Goal: Submit feedback/report problem

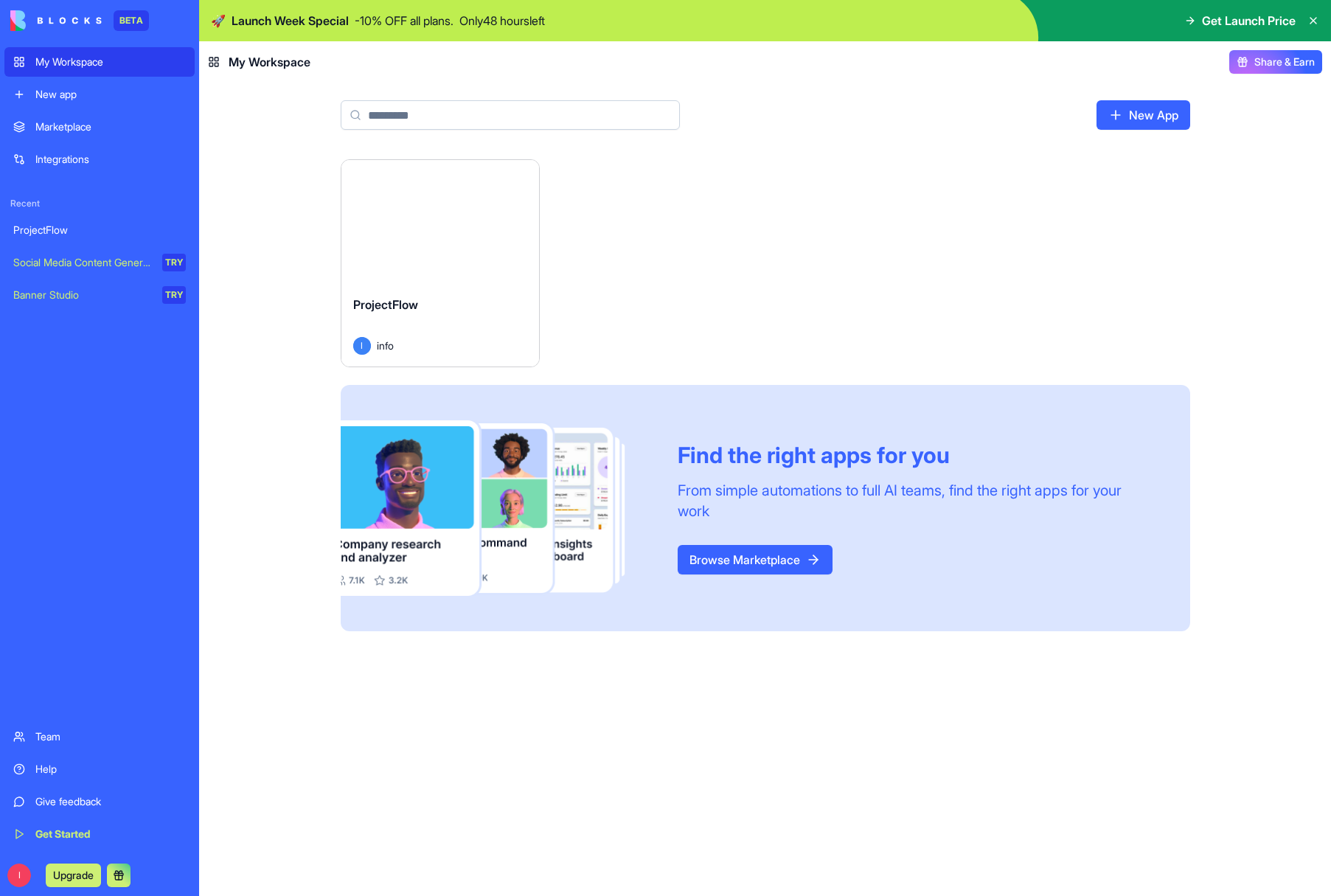
click at [467, 250] on div "Launch" at bounding box center [440, 221] width 198 height 124
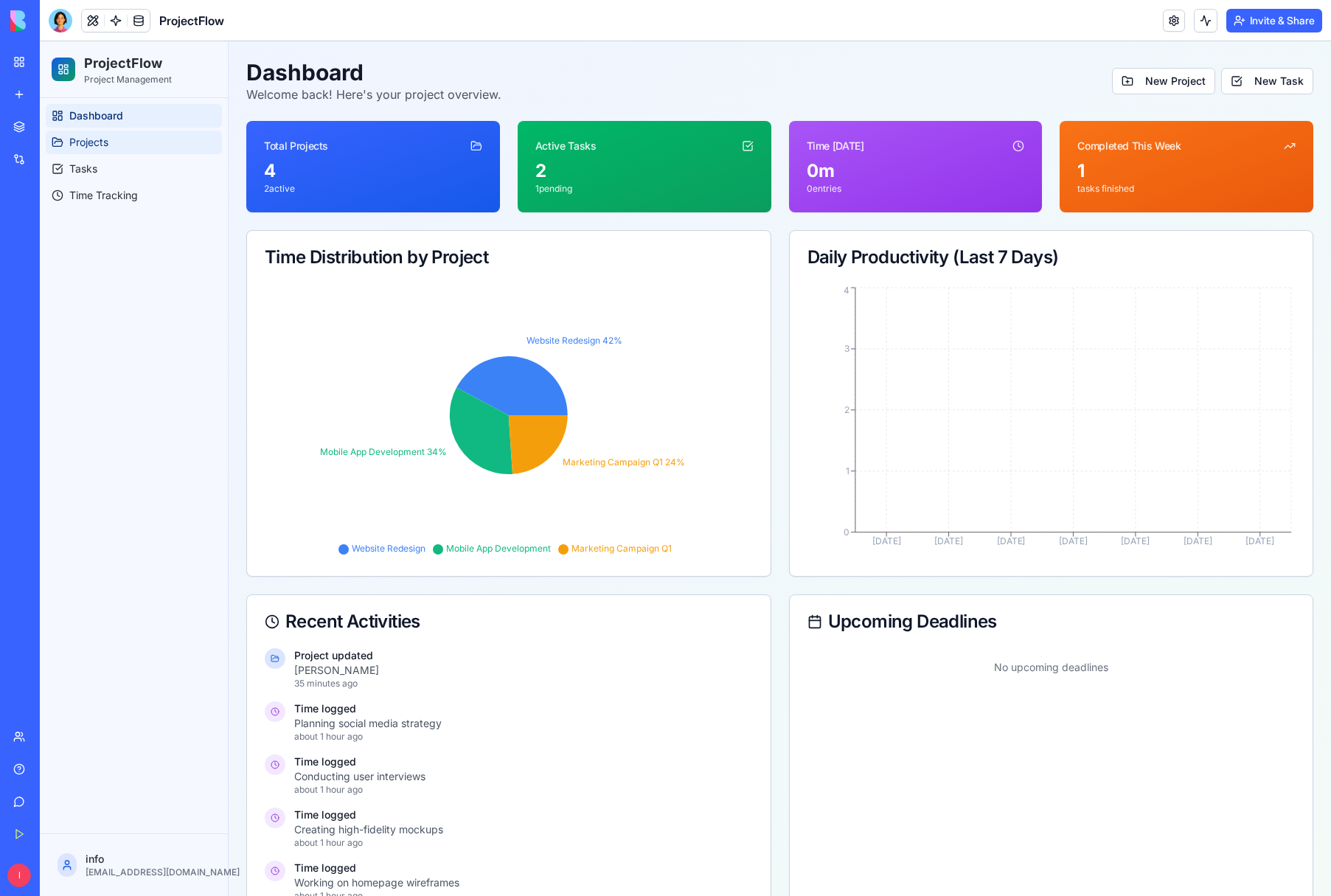
click at [83, 141] on span "Projects" at bounding box center [89, 143] width 39 height 15
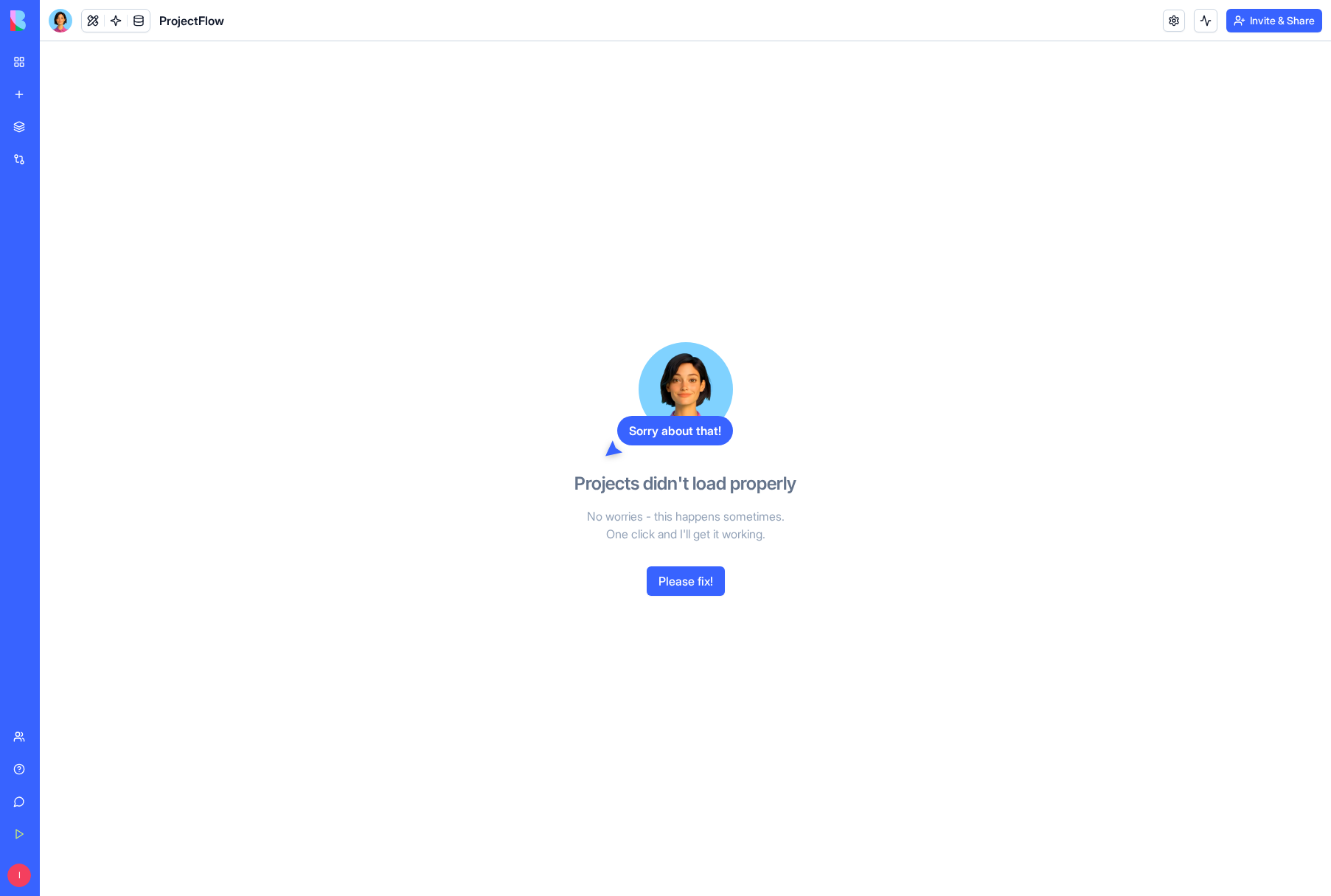
click at [699, 577] on button "Please fix!" at bounding box center [685, 581] width 78 height 29
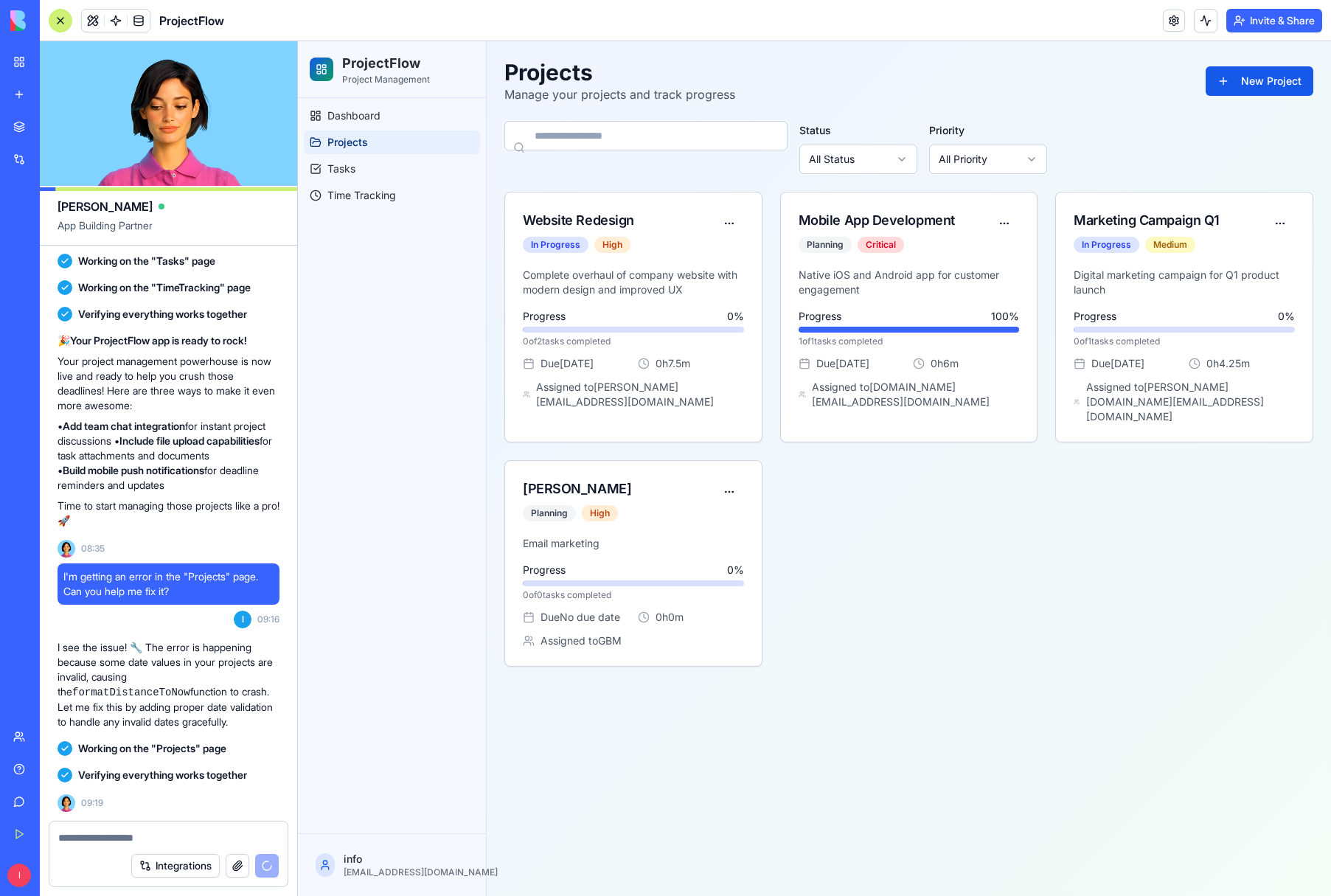
scroll to position [783, 0]
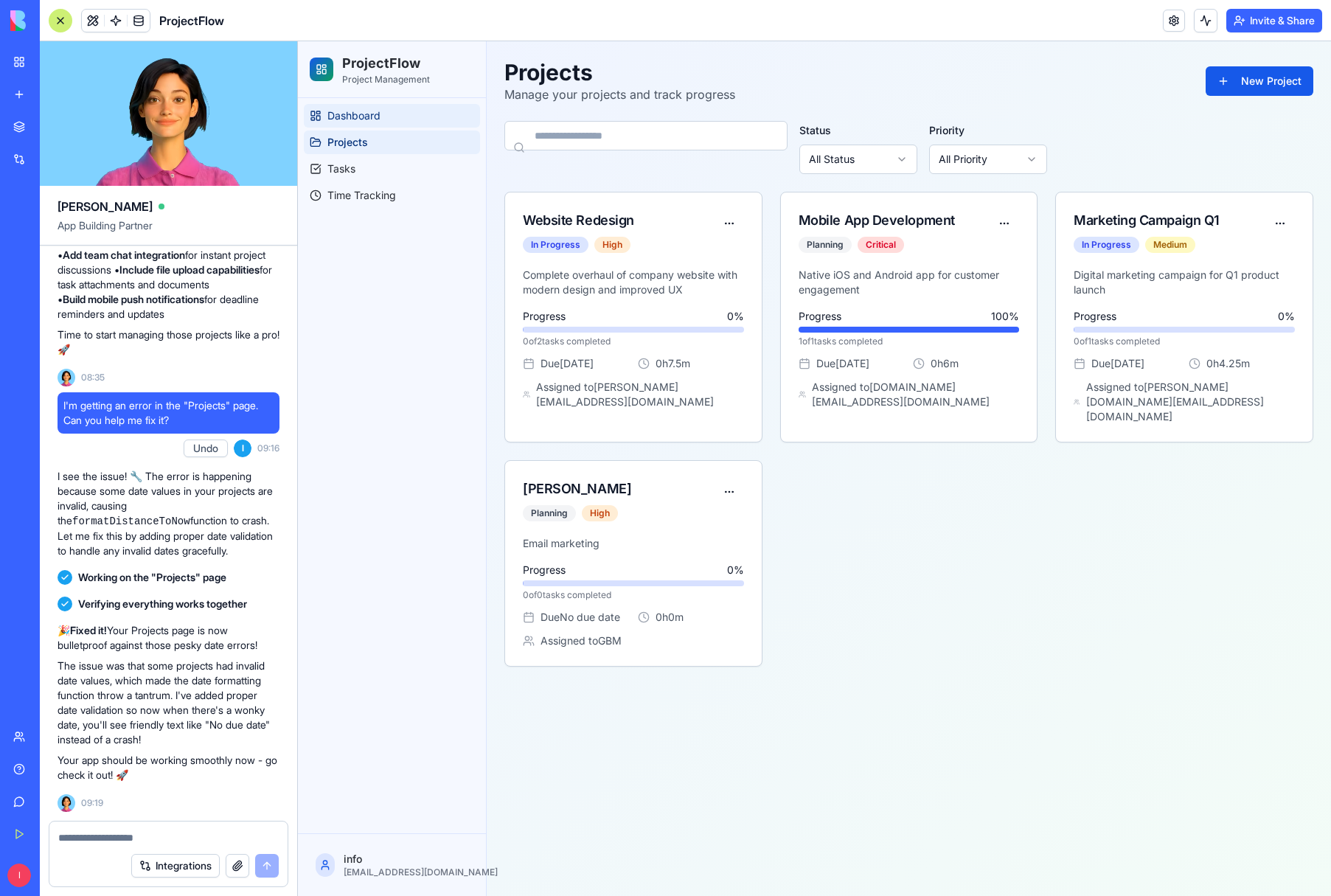
click at [362, 116] on span "Dashboard" at bounding box center [354, 116] width 53 height 15
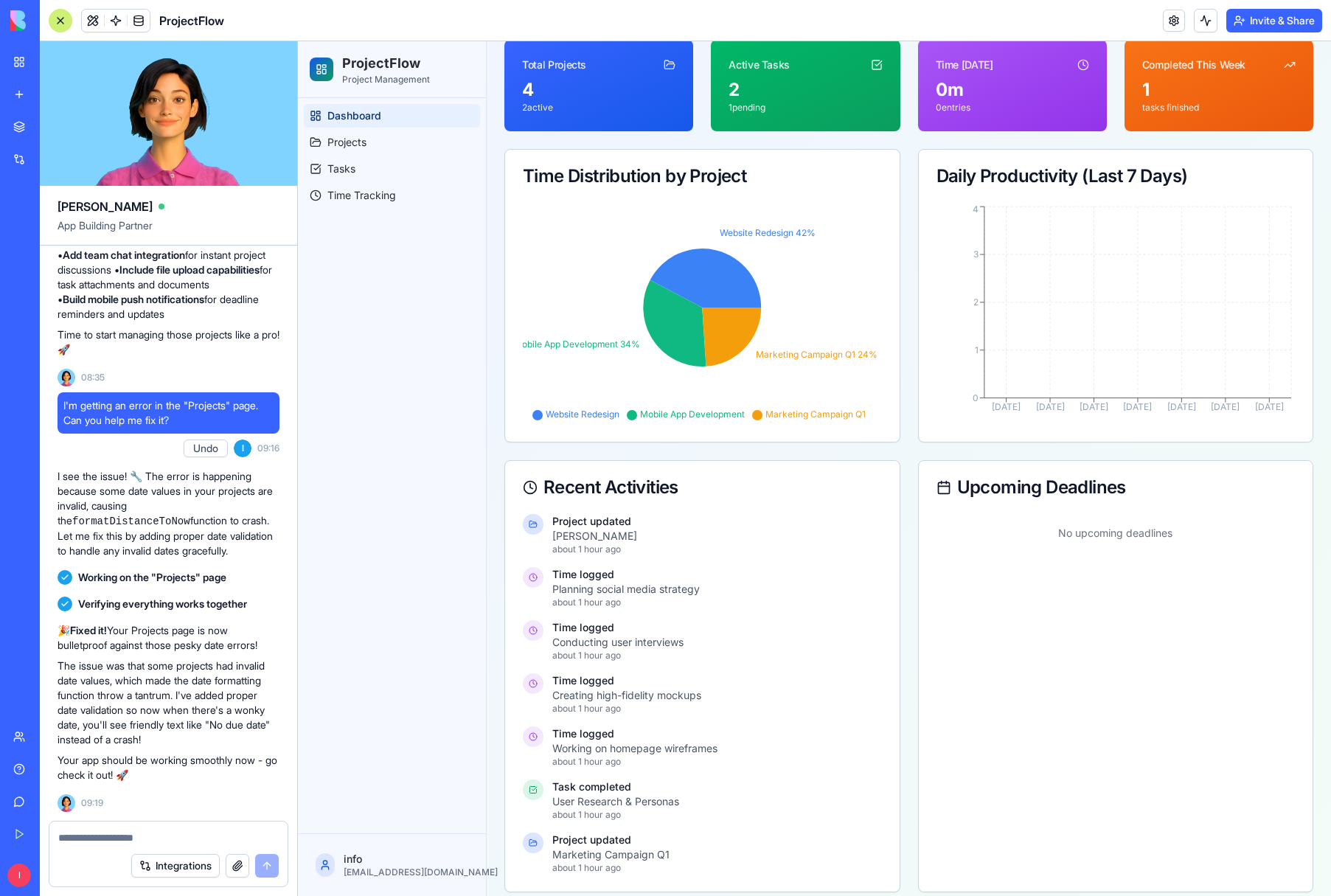
scroll to position [95, 0]
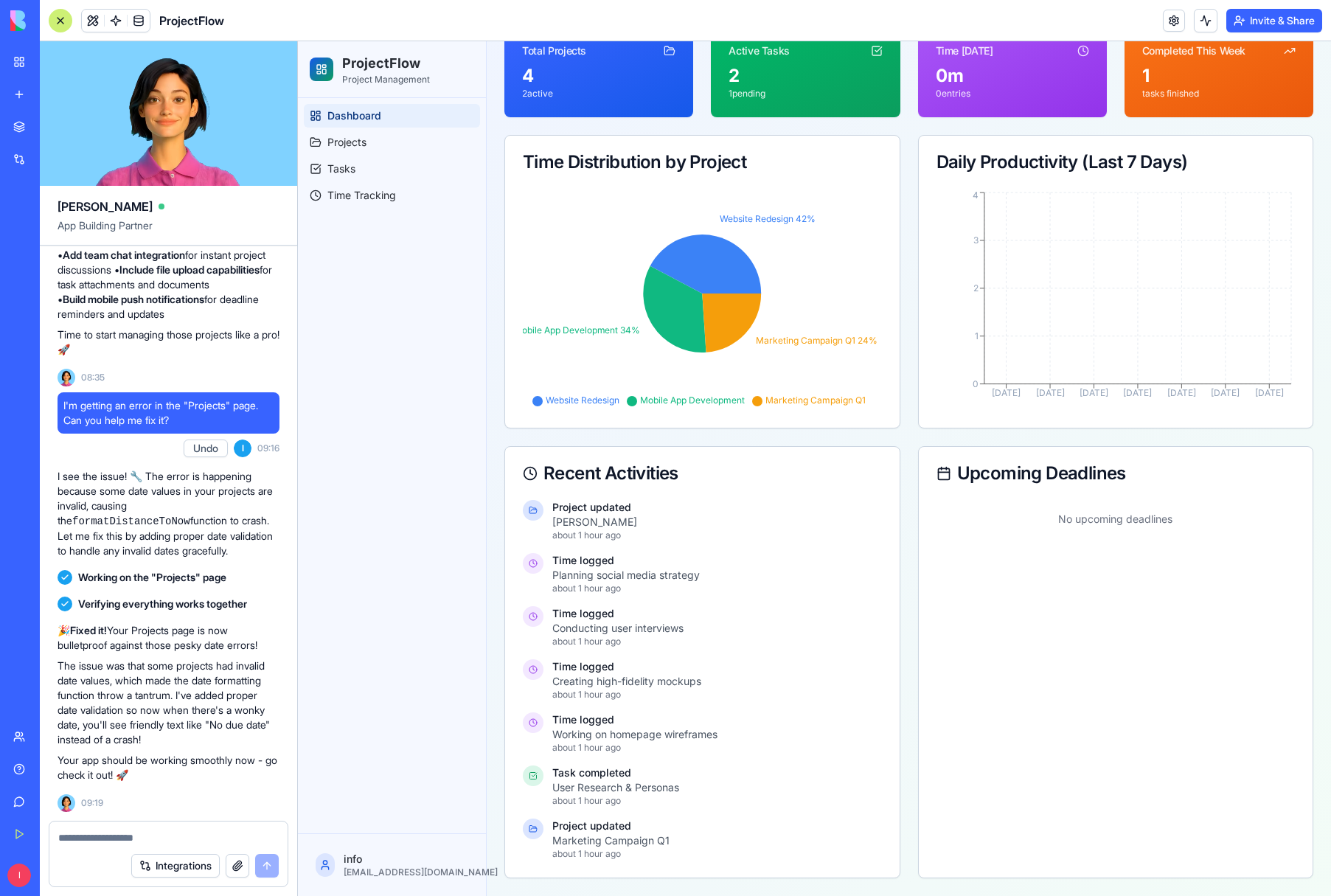
click at [87, 838] on textarea at bounding box center [169, 838] width 220 height 15
type textarea "**********"
click at [171, 865] on button "Integrations" at bounding box center [175, 865] width 88 height 23
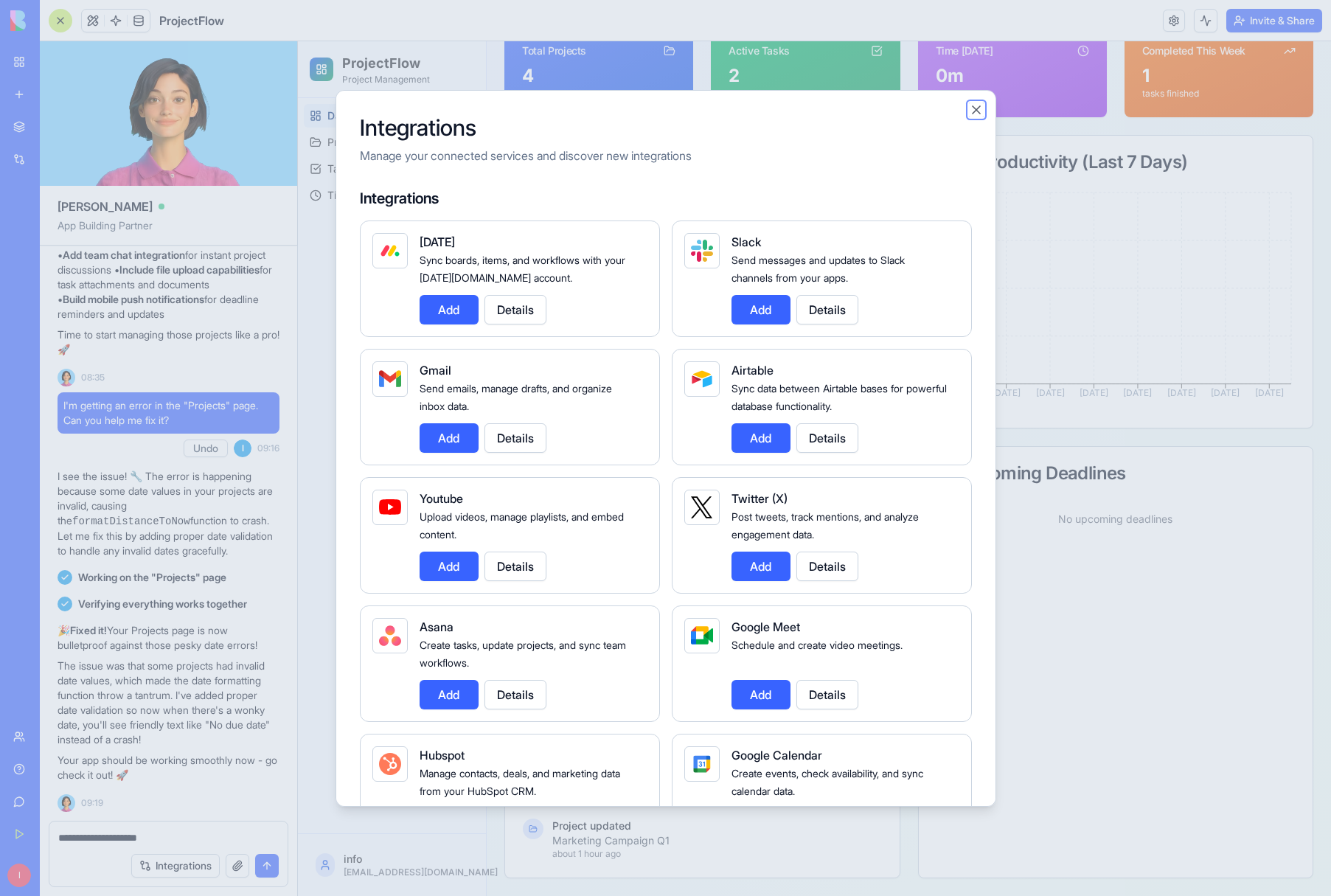
click at [972, 109] on button "Close" at bounding box center [976, 110] width 15 height 15
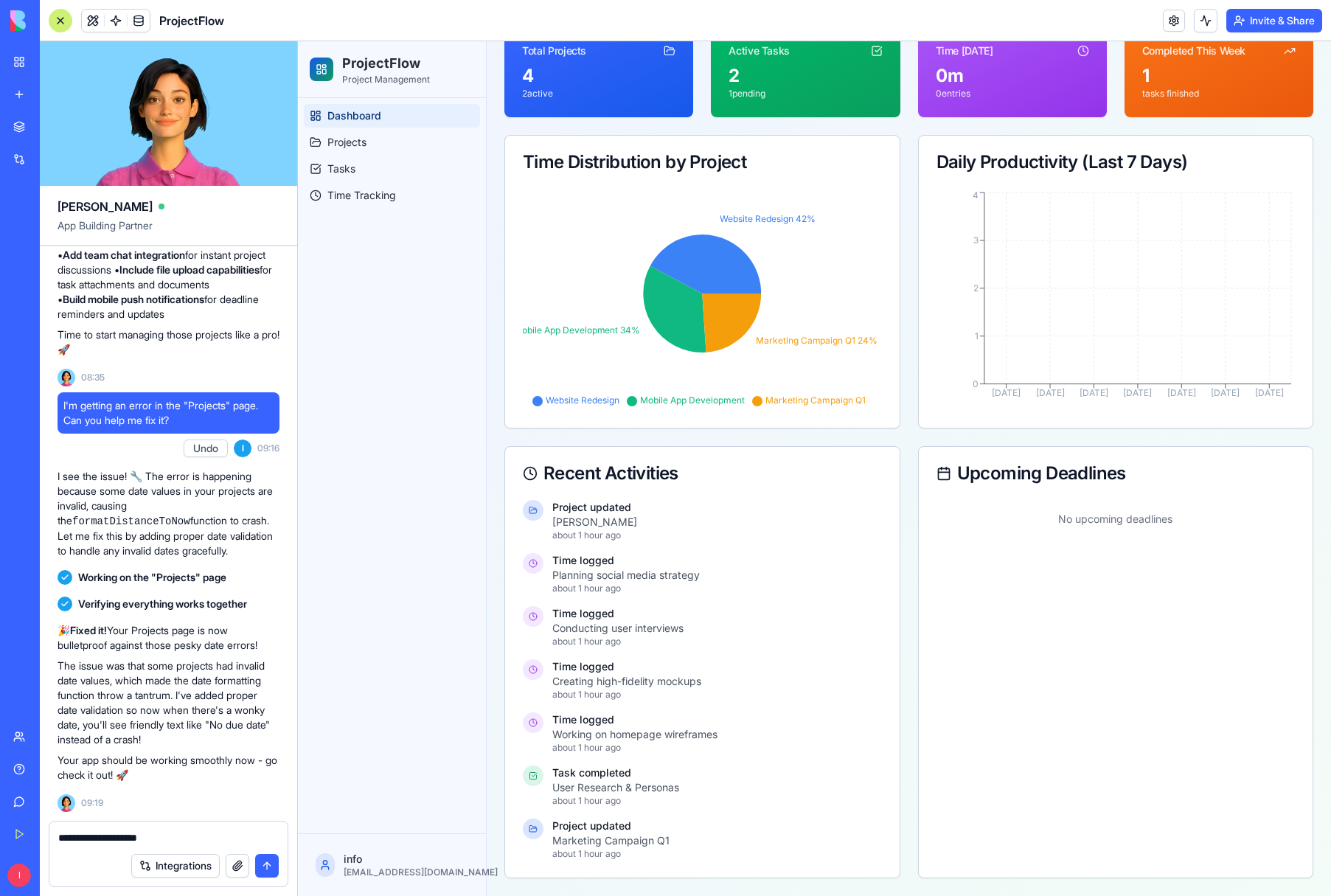
click at [267, 864] on button "submit" at bounding box center [267, 865] width 23 height 23
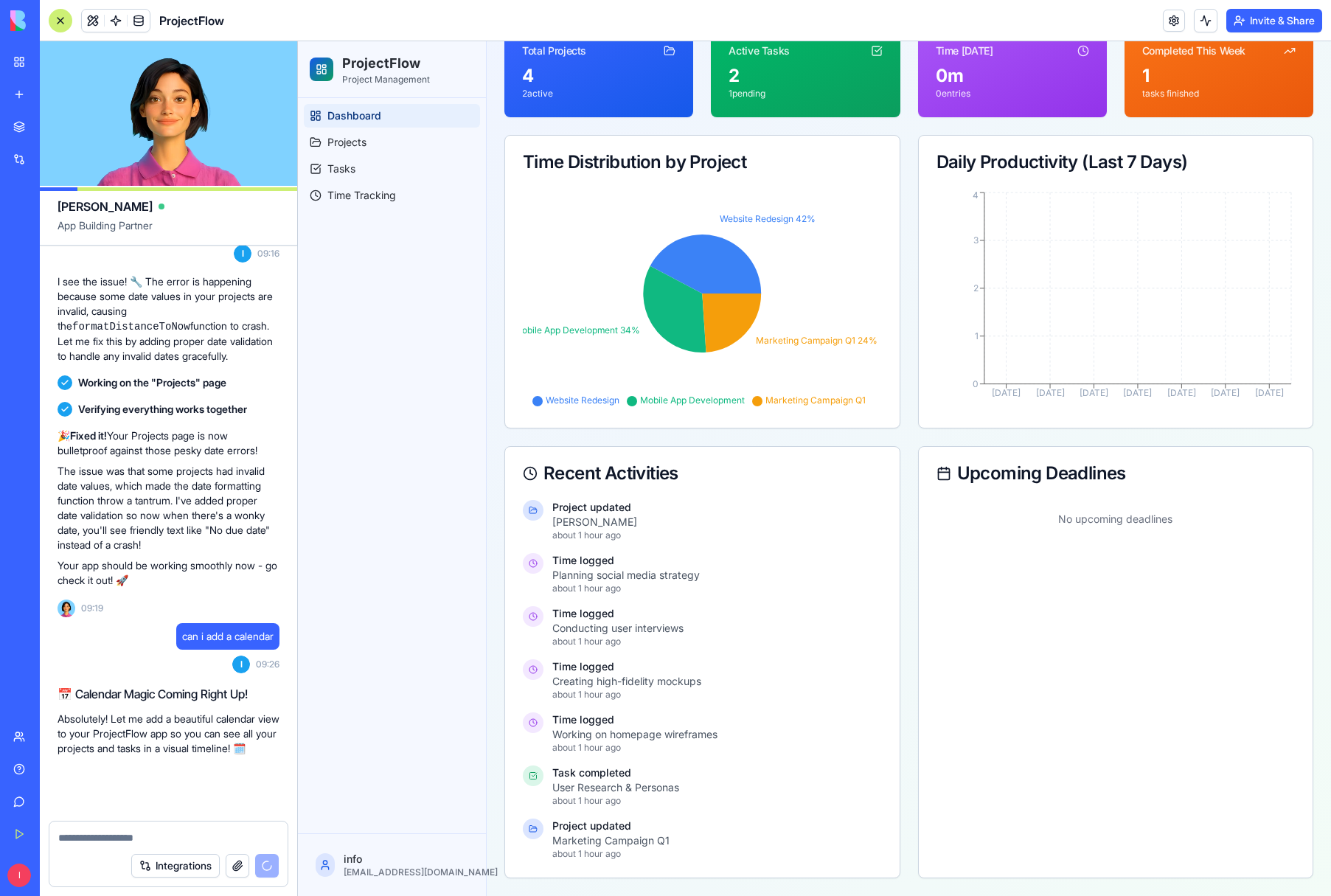
scroll to position [992, 0]
